Goal: Task Accomplishment & Management: Use online tool/utility

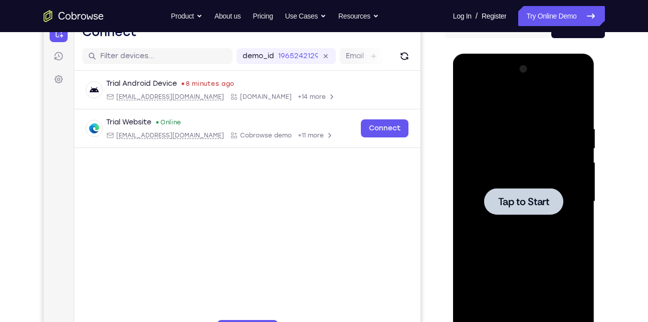
scroll to position [132, 0]
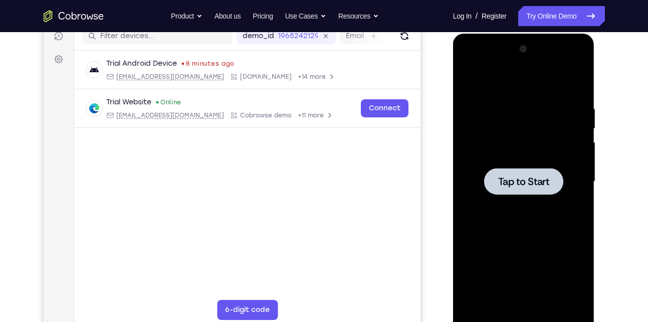
click at [552, 133] on div at bounding box center [524, 181] width 126 height 281
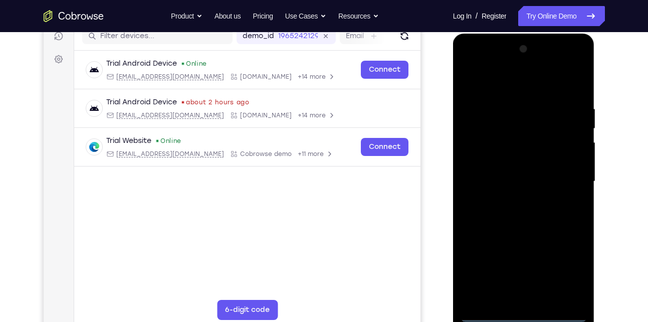
click at [528, 313] on div at bounding box center [524, 181] width 126 height 281
click at [564, 269] on div at bounding box center [524, 181] width 126 height 281
click at [504, 89] on div at bounding box center [524, 181] width 126 height 281
click at [569, 173] on div at bounding box center [524, 181] width 126 height 281
click at [512, 197] on div at bounding box center [524, 181] width 126 height 281
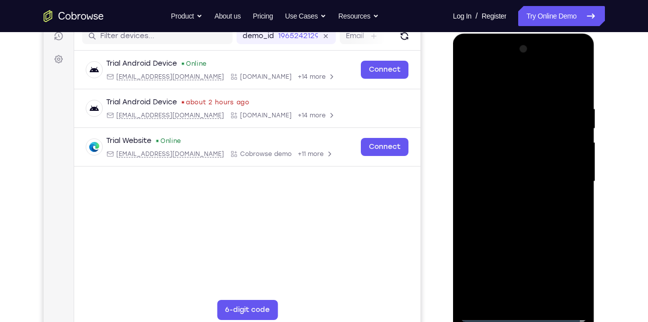
click at [536, 169] on div at bounding box center [524, 181] width 126 height 281
click at [531, 177] on div at bounding box center [524, 181] width 126 height 281
click at [517, 214] on div at bounding box center [524, 181] width 126 height 281
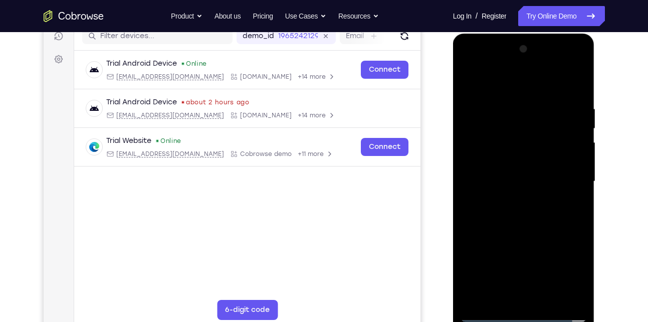
click at [517, 214] on div at bounding box center [524, 181] width 126 height 281
click at [529, 204] on div at bounding box center [524, 181] width 126 height 281
click at [572, 198] on div at bounding box center [524, 181] width 126 height 281
click at [572, 95] on div at bounding box center [524, 181] width 126 height 281
click at [579, 94] on div at bounding box center [524, 181] width 126 height 281
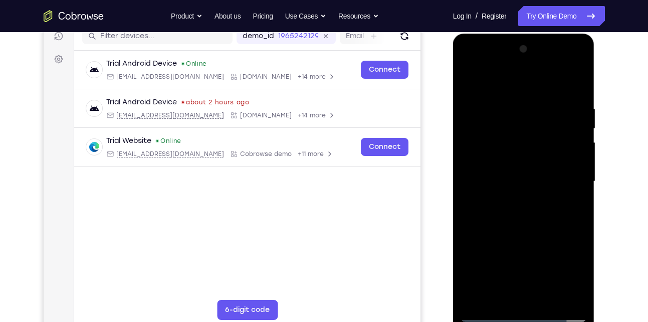
click at [578, 78] on div at bounding box center [524, 181] width 126 height 281
click at [545, 96] on div at bounding box center [524, 181] width 126 height 281
drag, startPoint x: 507, startPoint y: 124, endPoint x: 509, endPoint y: 86, distance: 38.2
drag, startPoint x: 509, startPoint y: 86, endPoint x: 527, endPoint y: 88, distance: 18.2
click at [527, 88] on div at bounding box center [524, 181] width 126 height 281
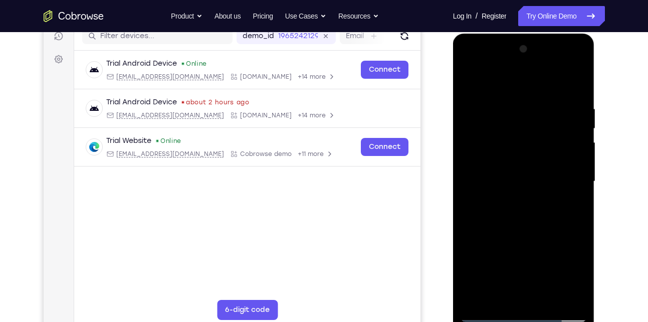
drag, startPoint x: 502, startPoint y: 166, endPoint x: 511, endPoint y: 132, distance: 35.1
click at [511, 132] on div at bounding box center [524, 181] width 126 height 281
drag, startPoint x: 508, startPoint y: 159, endPoint x: 514, endPoint y: 115, distance: 44.5
click at [514, 115] on div at bounding box center [524, 181] width 126 height 281
click at [505, 192] on div at bounding box center [524, 181] width 126 height 281
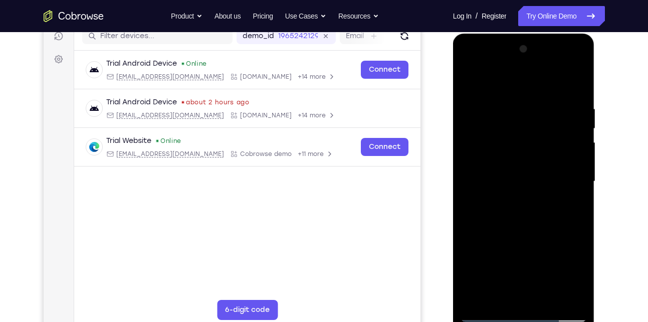
scroll to position [84, 0]
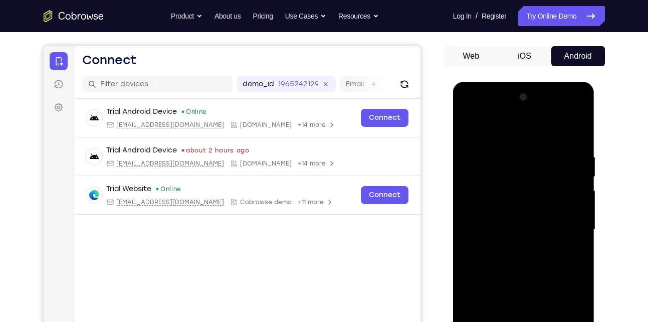
click at [472, 130] on div at bounding box center [524, 229] width 126 height 281
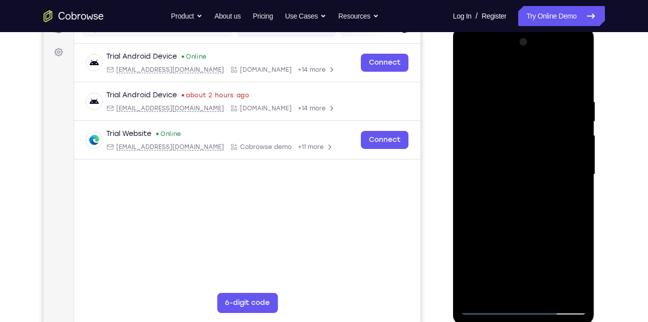
drag, startPoint x: 495, startPoint y: 163, endPoint x: 482, endPoint y: 92, distance: 72.4
drag, startPoint x: 482, startPoint y: 92, endPoint x: 461, endPoint y: 158, distance: 69.4
click at [461, 158] on div at bounding box center [524, 174] width 126 height 281
click at [541, 161] on div at bounding box center [524, 174] width 126 height 281
drag, startPoint x: 504, startPoint y: 126, endPoint x: 505, endPoint y: 272, distance: 145.4
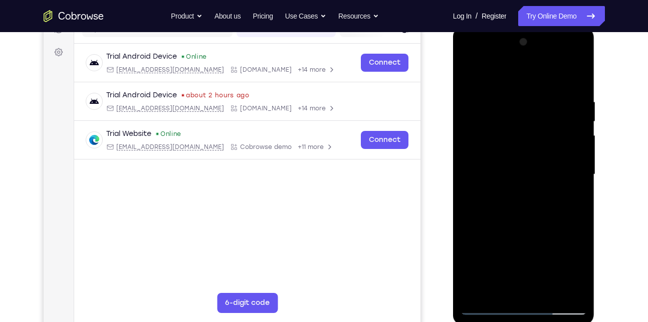
click at [505, 272] on div at bounding box center [524, 174] width 126 height 281
drag, startPoint x: 500, startPoint y: 245, endPoint x: 524, endPoint y: 111, distance: 136.5
drag, startPoint x: 524, startPoint y: 111, endPoint x: 585, endPoint y: 129, distance: 62.8
click at [585, 129] on div at bounding box center [524, 174] width 126 height 281
click at [523, 127] on div at bounding box center [524, 174] width 126 height 281
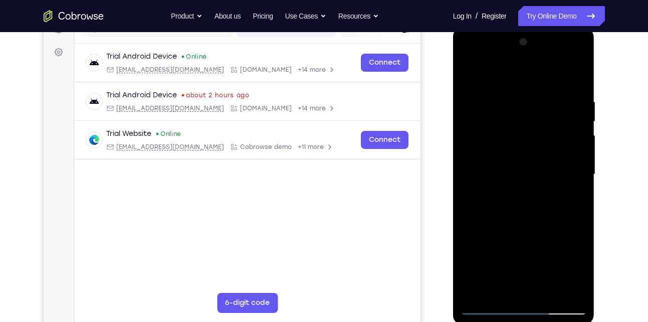
click at [481, 102] on div at bounding box center [524, 174] width 126 height 281
click at [493, 205] on div at bounding box center [524, 174] width 126 height 281
click at [517, 204] on div at bounding box center [524, 174] width 126 height 281
click at [492, 303] on div at bounding box center [524, 174] width 126 height 281
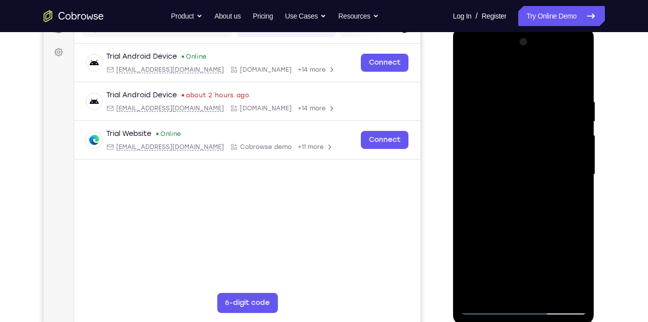
click at [492, 303] on div at bounding box center [524, 174] width 126 height 281
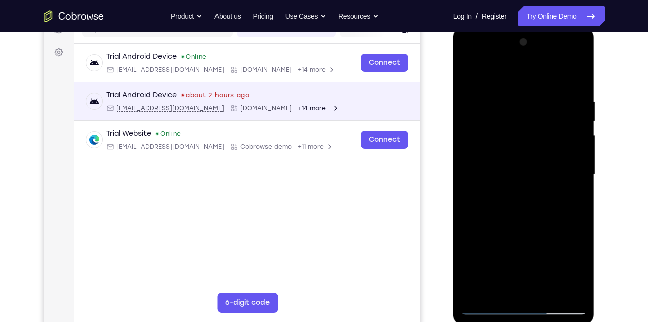
scroll to position [23, 0]
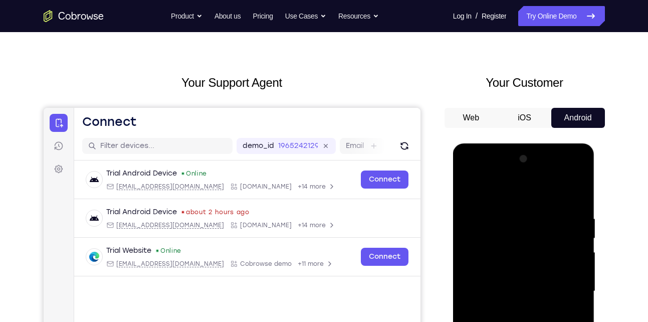
click at [478, 409] on div at bounding box center [524, 291] width 126 height 281
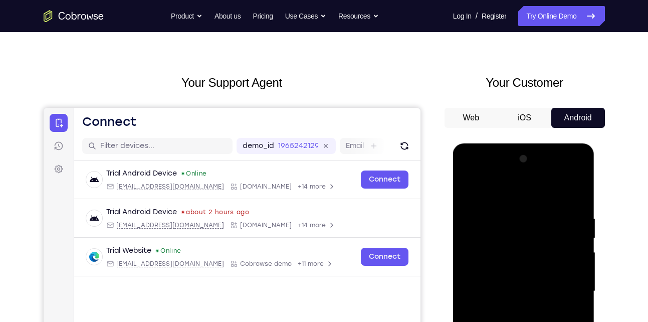
click at [478, 409] on div at bounding box center [524, 291] width 126 height 281
click at [520, 108] on button "iOS" at bounding box center [525, 118] width 54 height 20
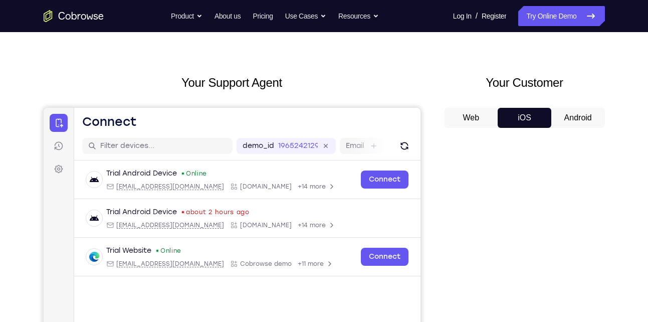
click at [566, 108] on button "Android" at bounding box center [578, 118] width 54 height 20
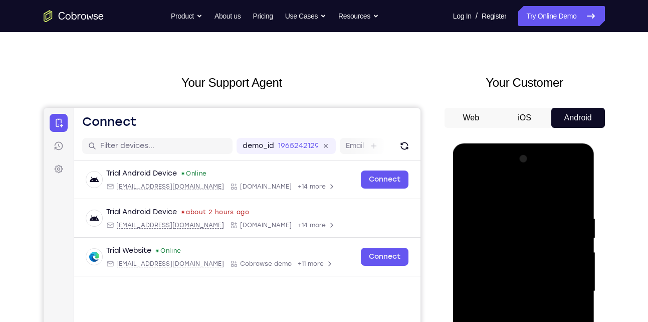
click at [486, 425] on div at bounding box center [524, 291] width 126 height 281
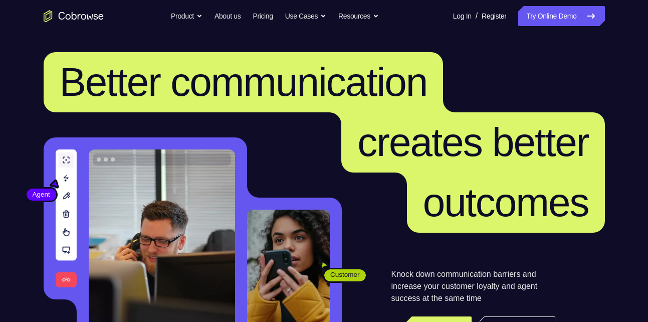
click at [537, 18] on link "Try Online Demo" at bounding box center [561, 16] width 86 height 20
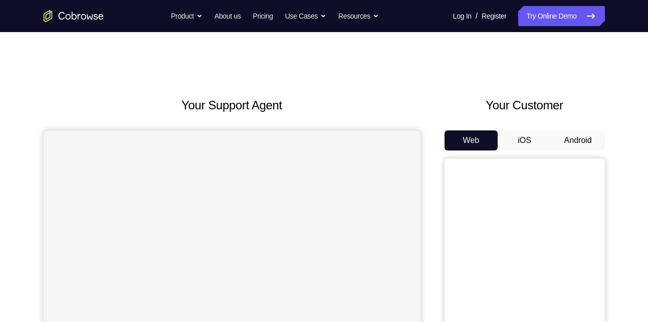
click at [570, 145] on button "Android" at bounding box center [578, 140] width 54 height 20
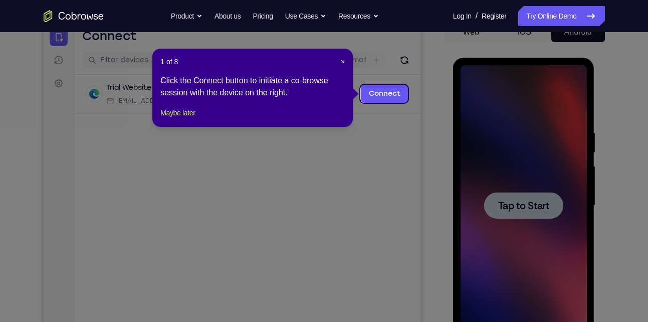
scroll to position [108, 0]
click at [343, 63] on span "×" at bounding box center [343, 62] width 4 height 8
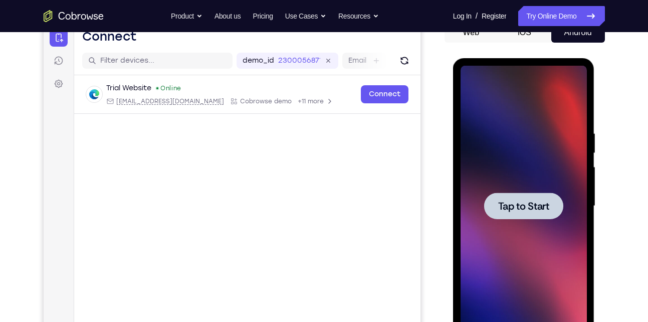
click at [531, 184] on div at bounding box center [524, 206] width 126 height 281
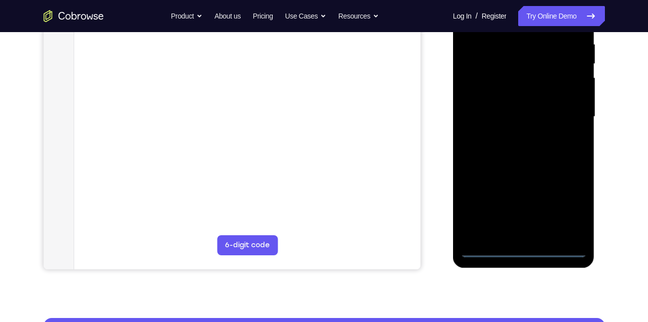
scroll to position [206, 0]
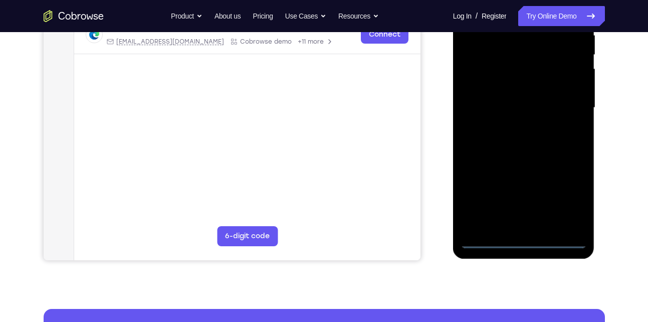
click at [525, 236] on div at bounding box center [524, 107] width 126 height 281
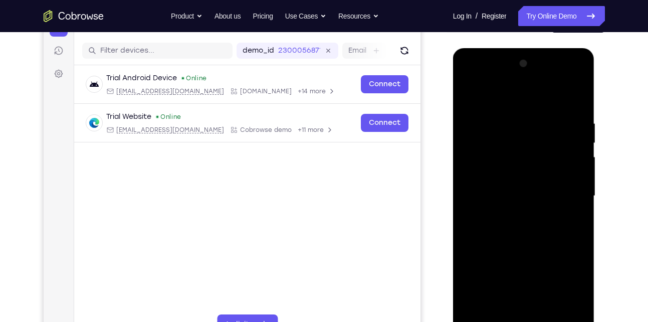
scroll to position [138, 0]
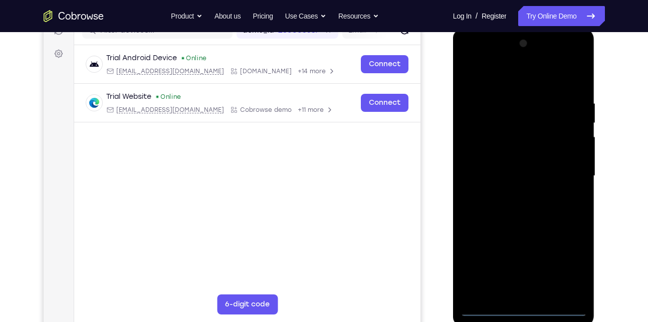
click at [528, 310] on div at bounding box center [524, 176] width 126 height 281
click at [572, 269] on div at bounding box center [524, 176] width 126 height 281
click at [517, 84] on div at bounding box center [524, 176] width 126 height 281
click at [572, 172] on div at bounding box center [524, 176] width 126 height 281
click at [514, 193] on div at bounding box center [524, 176] width 126 height 281
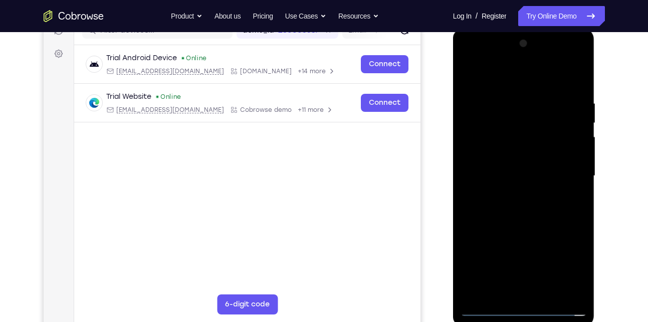
click at [526, 160] on div at bounding box center [524, 176] width 126 height 281
click at [511, 176] on div at bounding box center [524, 176] width 126 height 281
click at [507, 212] on div at bounding box center [524, 176] width 126 height 281
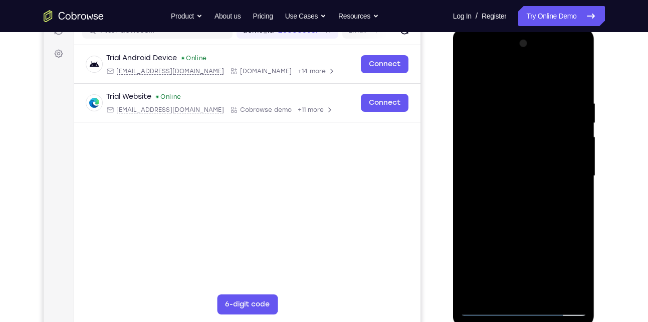
click at [569, 190] on div at bounding box center [524, 176] width 126 height 281
click at [580, 84] on div at bounding box center [524, 176] width 126 height 281
click at [514, 96] on div at bounding box center [524, 176] width 126 height 281
click at [470, 76] on div at bounding box center [524, 176] width 126 height 281
click at [473, 80] on div at bounding box center [524, 176] width 126 height 281
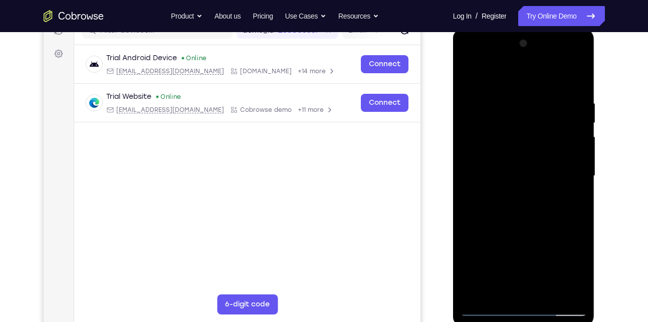
click at [496, 205] on div at bounding box center [524, 176] width 126 height 281
click at [579, 182] on div at bounding box center [524, 176] width 126 height 281
drag, startPoint x: 126, startPoint y: 154, endPoint x: 635, endPoint y: 183, distance: 510.2
click at [635, 183] on div "Your Support Agent Your Customer Web iOS Android Next Steps We’d be happy to gi…" at bounding box center [325, 224] width 642 height 661
click at [580, 189] on div at bounding box center [524, 176] width 126 height 281
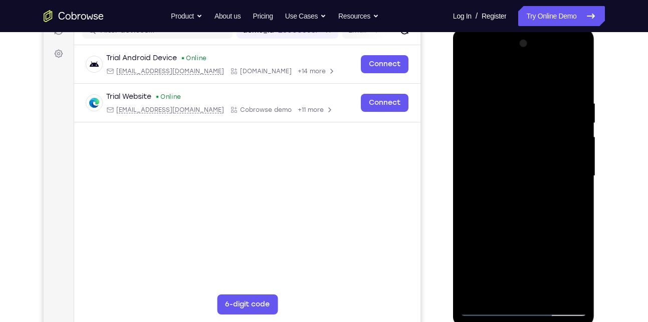
click at [469, 75] on div at bounding box center [524, 176] width 126 height 281
drag, startPoint x: 533, startPoint y: 205, endPoint x: 532, endPoint y: 124, distance: 80.7
click at [532, 124] on div at bounding box center [524, 176] width 126 height 281
drag, startPoint x: 547, startPoint y: 291, endPoint x: 461, endPoint y: 238, distance: 101.7
click at [461, 238] on div at bounding box center [524, 176] width 126 height 281
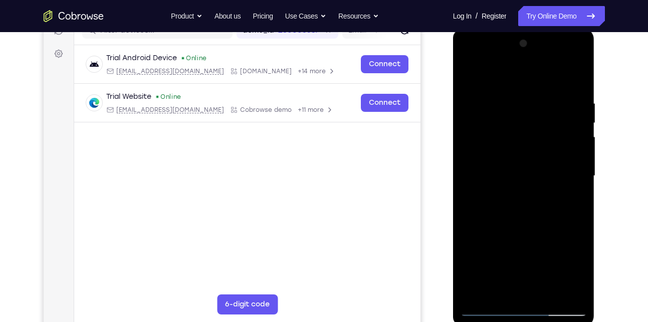
click at [515, 225] on div at bounding box center [524, 176] width 126 height 281
click at [469, 75] on div at bounding box center [524, 176] width 126 height 281
drag, startPoint x: 550, startPoint y: 108, endPoint x: 517, endPoint y: 347, distance: 241.8
click at [517, 321] on html "Online web based iOS Simulators and Android Emulators. Run iPhone, iPad, Mobile…" at bounding box center [524, 178] width 143 height 301
drag, startPoint x: 533, startPoint y: 127, endPoint x: 536, endPoint y: 216, distance: 88.3
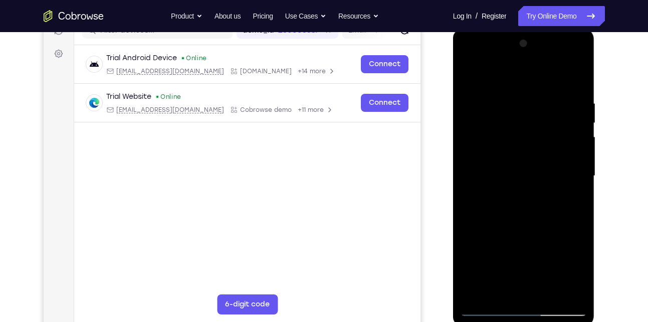
click at [536, 216] on div at bounding box center [524, 176] width 126 height 281
click at [580, 74] on div at bounding box center [524, 176] width 126 height 281
click at [507, 129] on div at bounding box center [524, 176] width 126 height 281
drag, startPoint x: 527, startPoint y: 241, endPoint x: 535, endPoint y: 137, distance: 104.0
click at [535, 137] on div at bounding box center [524, 176] width 126 height 281
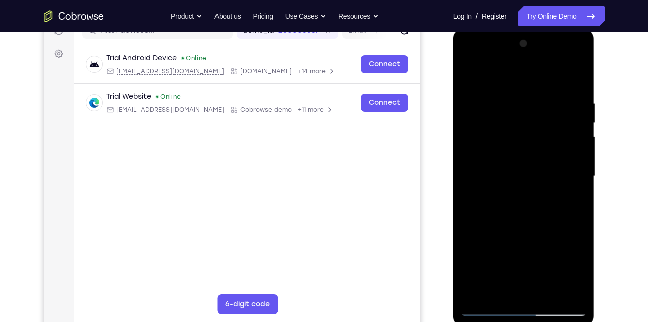
click at [565, 190] on div at bounding box center [524, 176] width 126 height 281
click at [473, 78] on div at bounding box center [524, 176] width 126 height 281
click at [582, 245] on div at bounding box center [524, 176] width 126 height 281
click at [502, 230] on div at bounding box center [524, 176] width 126 height 281
drag, startPoint x: 527, startPoint y: 119, endPoint x: 520, endPoint y: 202, distance: 82.5
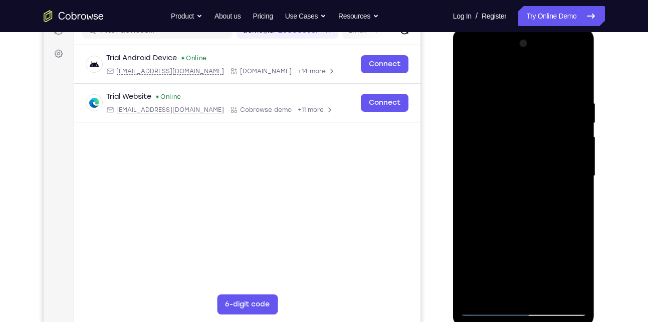
click at [520, 202] on div at bounding box center [524, 176] width 126 height 281
click at [471, 76] on div at bounding box center [524, 176] width 126 height 281
drag, startPoint x: 471, startPoint y: 73, endPoint x: 462, endPoint y: 81, distance: 11.7
click at [462, 81] on div at bounding box center [524, 176] width 126 height 281
click at [471, 73] on div at bounding box center [524, 176] width 126 height 281
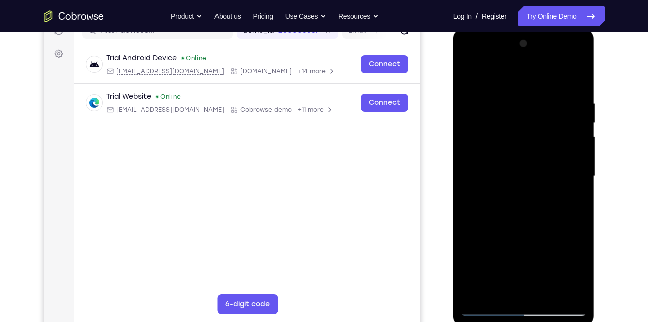
click at [519, 94] on div at bounding box center [524, 176] width 126 height 281
click at [531, 224] on div at bounding box center [524, 176] width 126 height 281
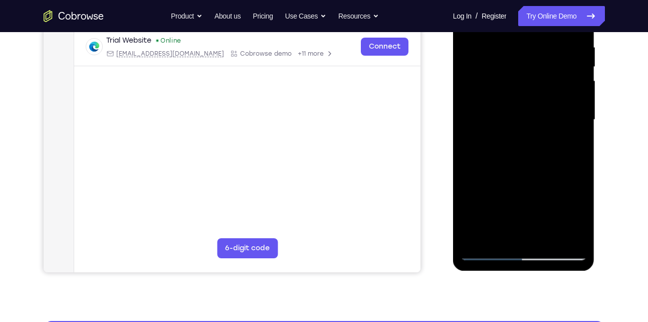
scroll to position [195, 0]
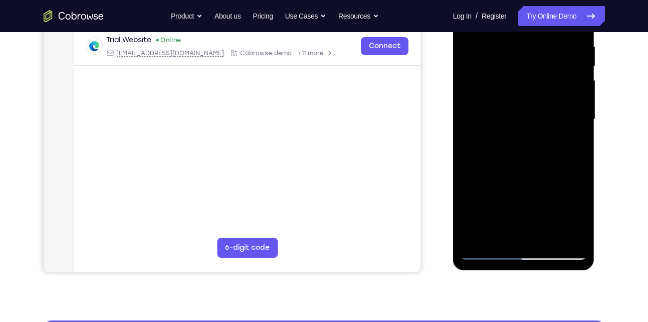
click at [482, 240] on div at bounding box center [524, 119] width 126 height 281
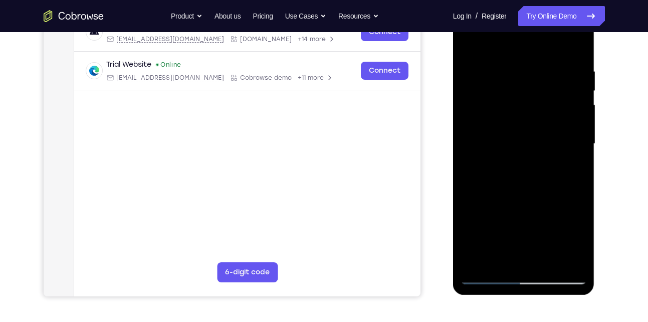
click at [575, 263] on div at bounding box center [524, 144] width 126 height 281
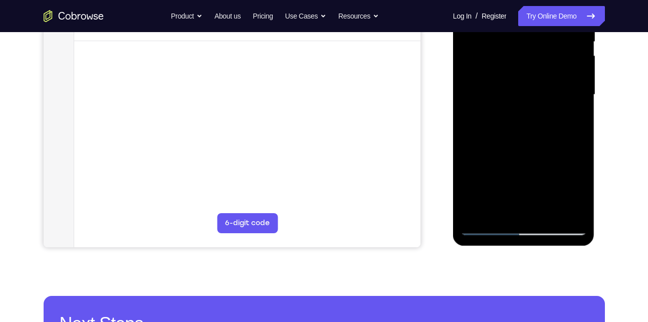
scroll to position [233, 0]
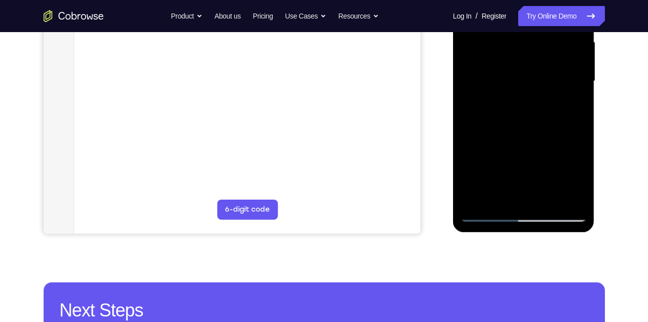
drag, startPoint x: 517, startPoint y: 150, endPoint x: 534, endPoint y: 75, distance: 77.1
click at [534, 75] on div at bounding box center [524, 81] width 126 height 281
drag, startPoint x: 539, startPoint y: 163, endPoint x: 547, endPoint y: 108, distance: 55.7
click at [547, 108] on div at bounding box center [524, 81] width 126 height 281
drag, startPoint x: 538, startPoint y: 154, endPoint x: 545, endPoint y: 115, distance: 39.3
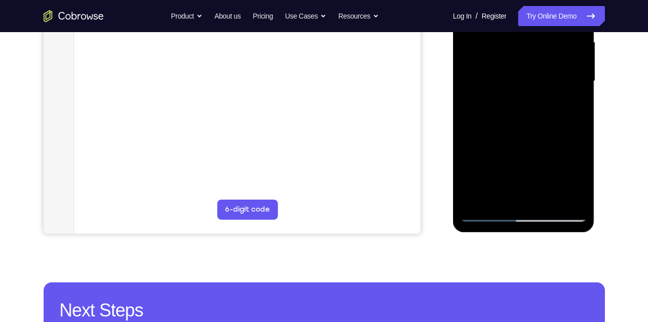
click at [545, 115] on div at bounding box center [524, 81] width 126 height 281
drag, startPoint x: 539, startPoint y: 147, endPoint x: 549, endPoint y: 85, distance: 62.9
click at [549, 85] on div at bounding box center [524, 81] width 126 height 281
click at [478, 200] on div at bounding box center [524, 81] width 126 height 281
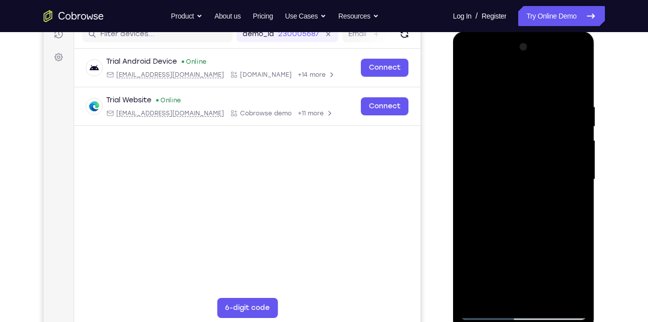
scroll to position [134, 0]
drag, startPoint x: 524, startPoint y: 119, endPoint x: 508, endPoint y: 209, distance: 91.3
click at [508, 209] on div at bounding box center [524, 180] width 126 height 281
click at [479, 303] on div at bounding box center [524, 180] width 126 height 281
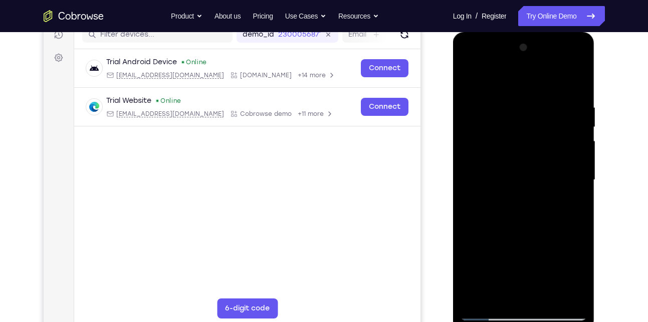
click at [479, 303] on div at bounding box center [524, 180] width 126 height 281
drag, startPoint x: 554, startPoint y: 129, endPoint x: 549, endPoint y: 247, distance: 117.4
click at [549, 247] on div at bounding box center [524, 180] width 126 height 281
drag, startPoint x: 521, startPoint y: 98, endPoint x: 519, endPoint y: 234, distance: 135.9
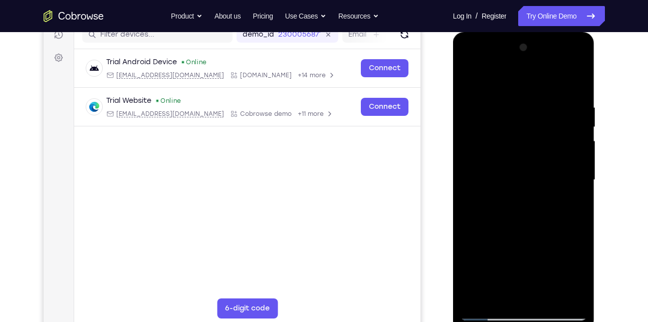
click at [519, 234] on div at bounding box center [524, 180] width 126 height 281
drag, startPoint x: 551, startPoint y: 115, endPoint x: 545, endPoint y: 238, distance: 123.5
click at [545, 238] on div at bounding box center [524, 180] width 126 height 281
drag, startPoint x: 565, startPoint y: 111, endPoint x: 489, endPoint y: 122, distance: 76.1
click at [489, 122] on div at bounding box center [524, 180] width 126 height 281
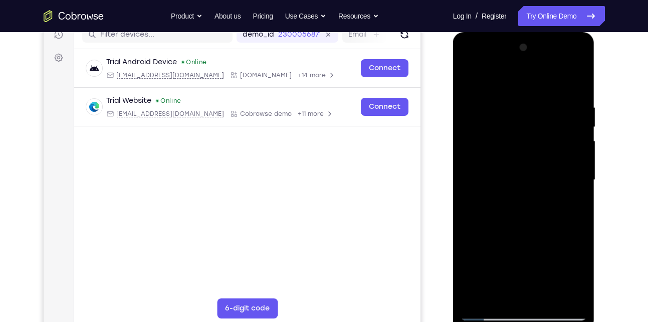
drag, startPoint x: 568, startPoint y: 113, endPoint x: 493, endPoint y: 103, distance: 74.9
click at [493, 103] on div at bounding box center [524, 180] width 126 height 281
drag, startPoint x: 556, startPoint y: 100, endPoint x: 468, endPoint y: 100, distance: 88.7
click at [468, 100] on div at bounding box center [524, 180] width 126 height 281
click at [582, 75] on div at bounding box center [524, 180] width 126 height 281
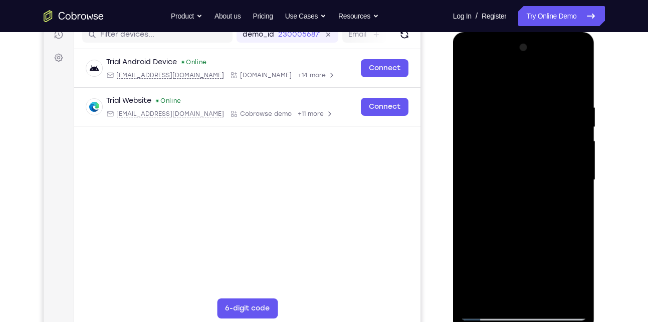
click at [495, 296] on div at bounding box center [524, 180] width 126 height 281
click at [516, 79] on div at bounding box center [524, 180] width 126 height 281
drag, startPoint x: 503, startPoint y: 163, endPoint x: 506, endPoint y: 91, distance: 72.3
click at [506, 91] on div at bounding box center [524, 180] width 126 height 281
drag, startPoint x: 515, startPoint y: 177, endPoint x: 528, endPoint y: 102, distance: 76.3
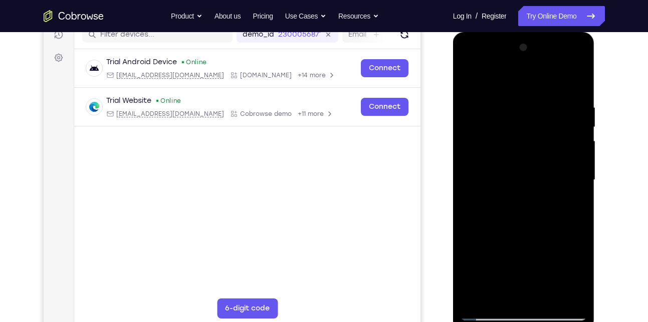
click at [528, 102] on div at bounding box center [524, 180] width 126 height 281
drag, startPoint x: 528, startPoint y: 102, endPoint x: 528, endPoint y: 73, distance: 29.1
click at [528, 73] on div at bounding box center [524, 180] width 126 height 281
drag, startPoint x: 521, startPoint y: 191, endPoint x: 528, endPoint y: 90, distance: 101.5
click at [528, 90] on div at bounding box center [524, 180] width 126 height 281
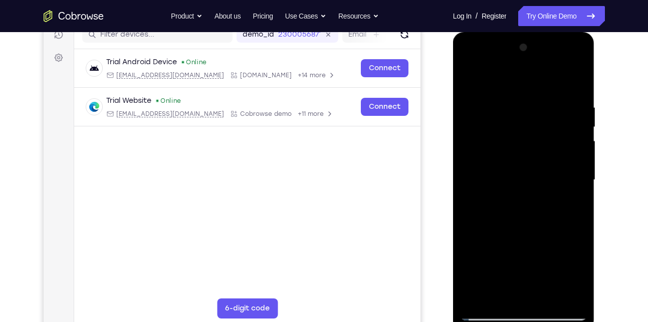
click at [508, 118] on div at bounding box center [524, 180] width 126 height 281
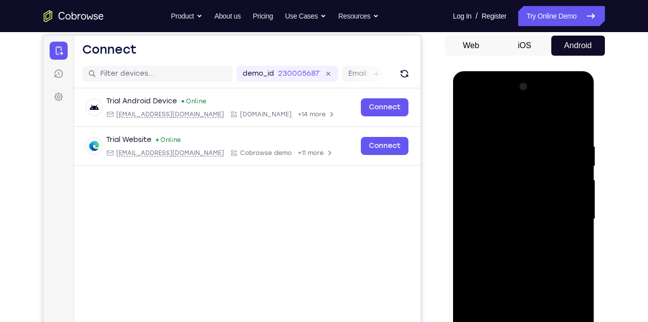
scroll to position [93, 0]
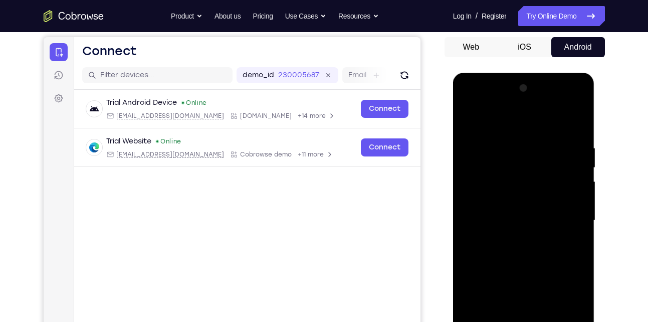
drag, startPoint x: 551, startPoint y: 139, endPoint x: 551, endPoint y: 167, distance: 28.1
click at [551, 167] on div at bounding box center [524, 220] width 126 height 281
click at [549, 152] on div at bounding box center [524, 220] width 126 height 281
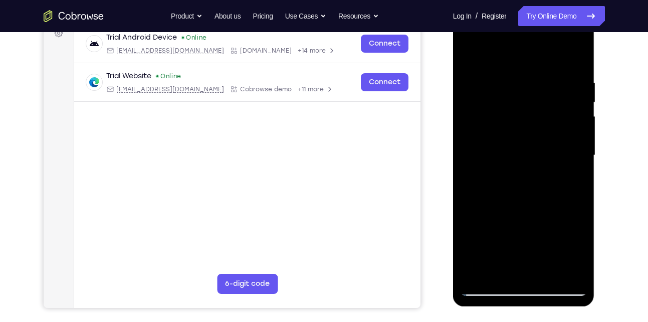
scroll to position [159, 0]
click at [471, 274] on div at bounding box center [524, 155] width 126 height 281
